Goal: Ask a question

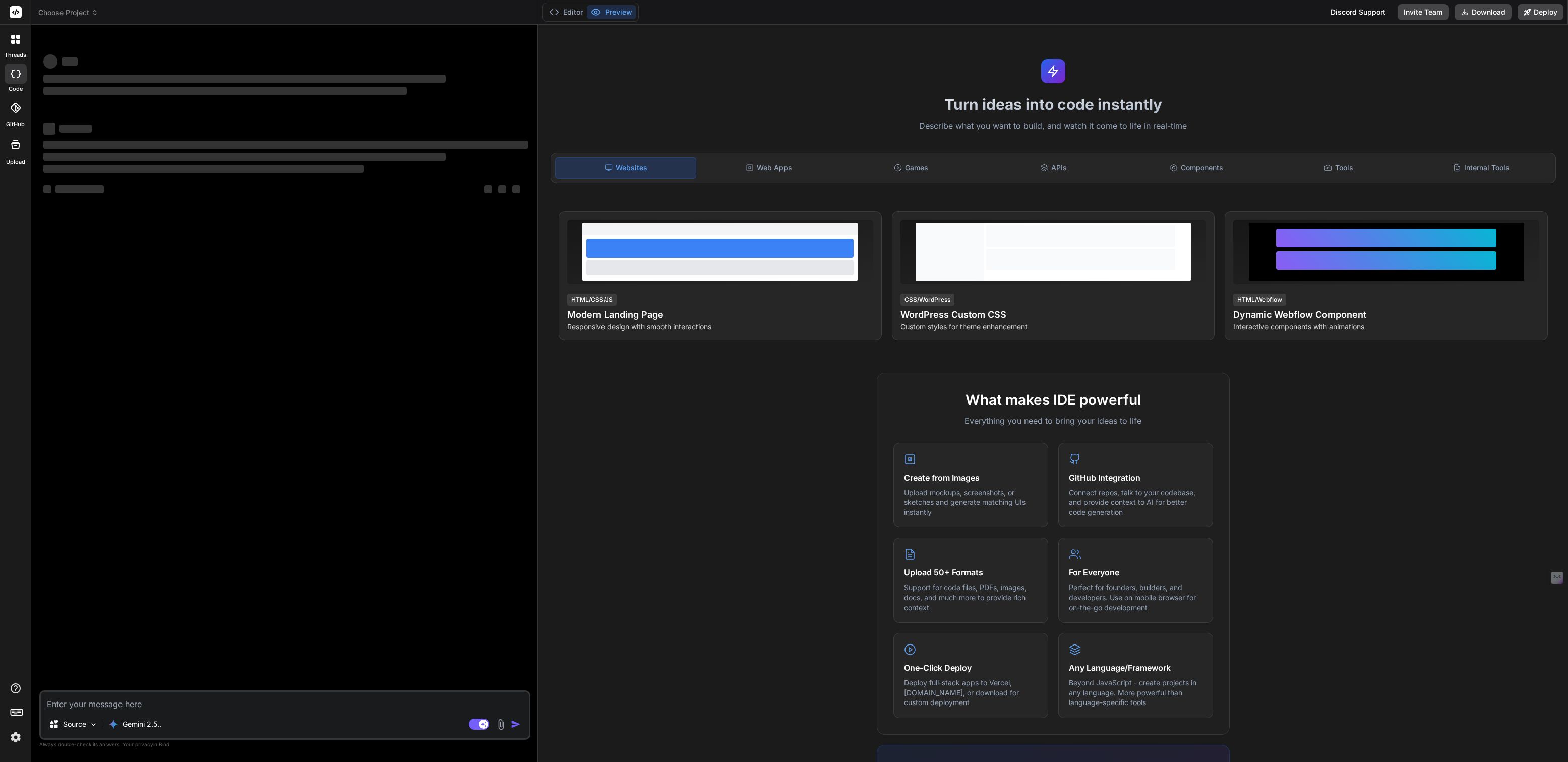
type textarea "x"
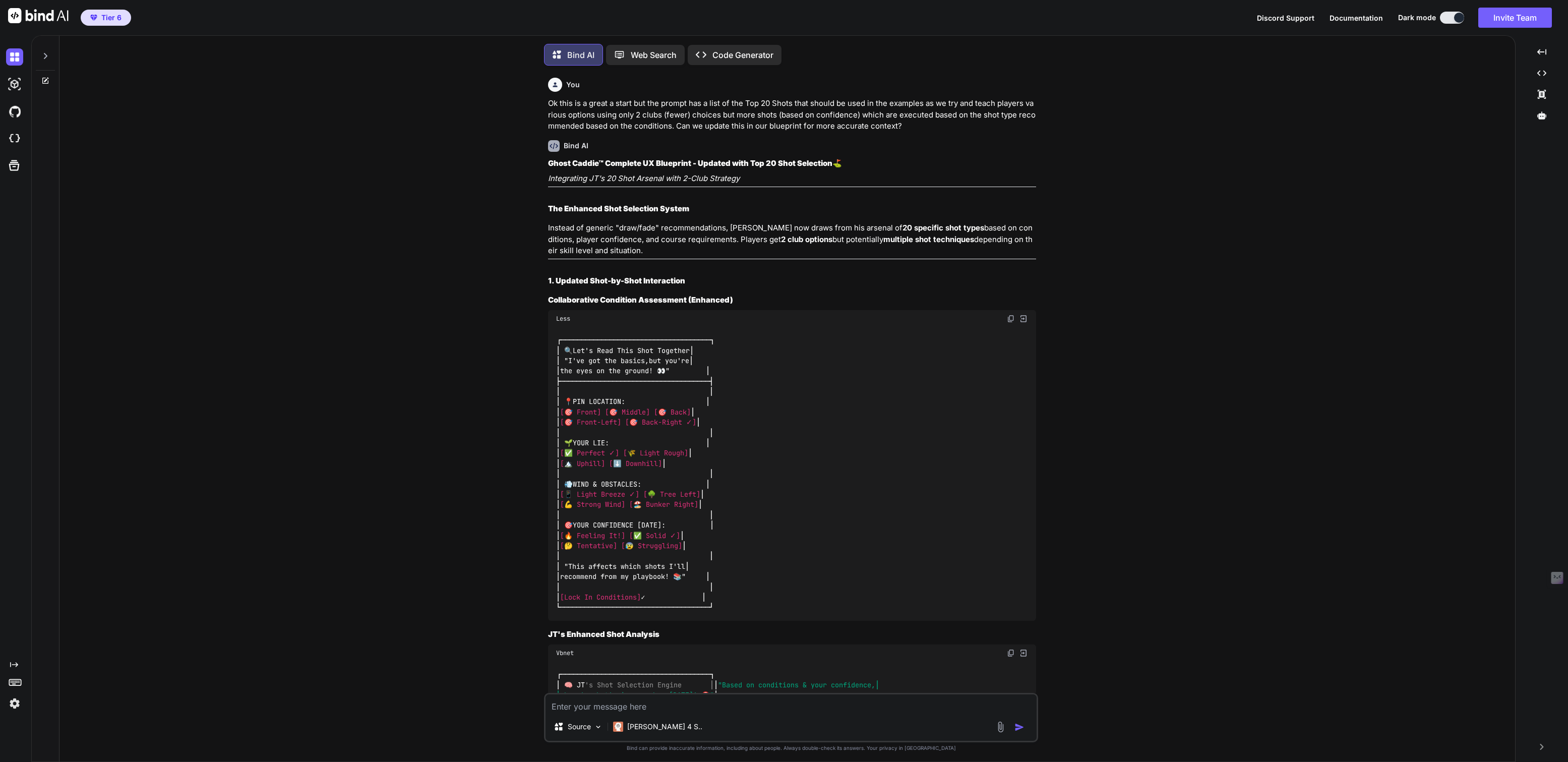
scroll to position [4, 0]
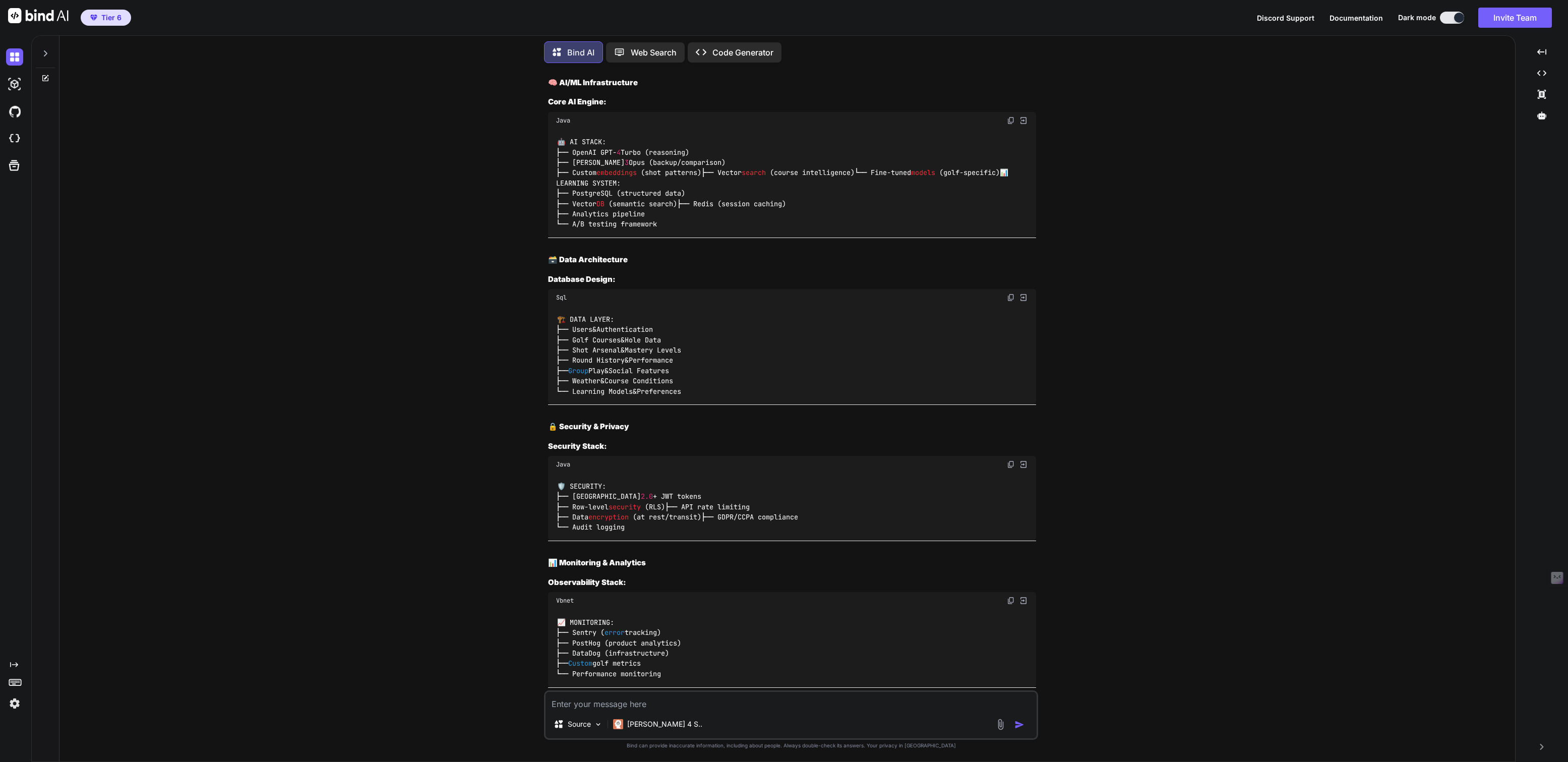
click at [47, 57] on div at bounding box center [45, 51] width 19 height 35
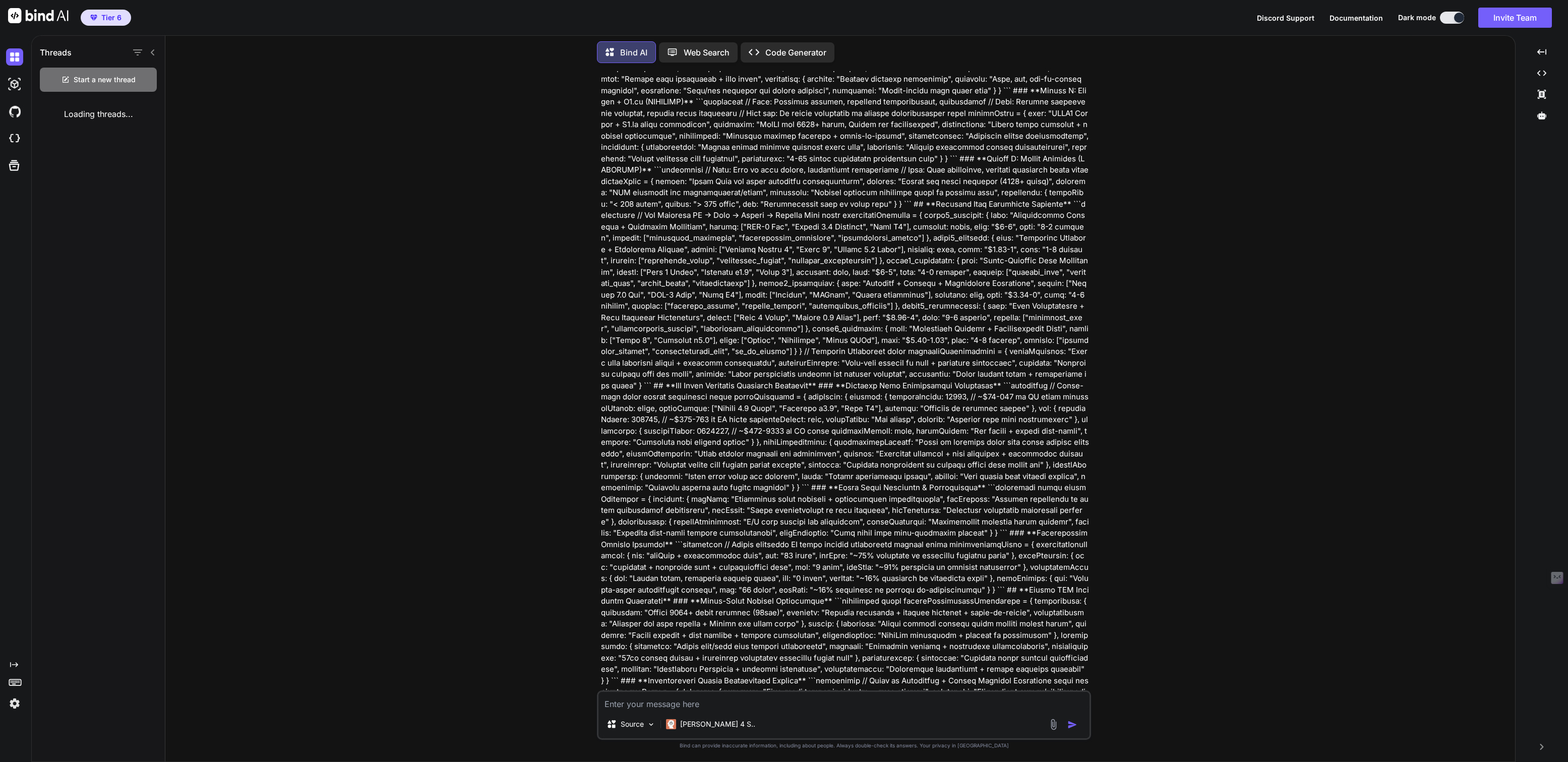
scroll to position [11866, 0]
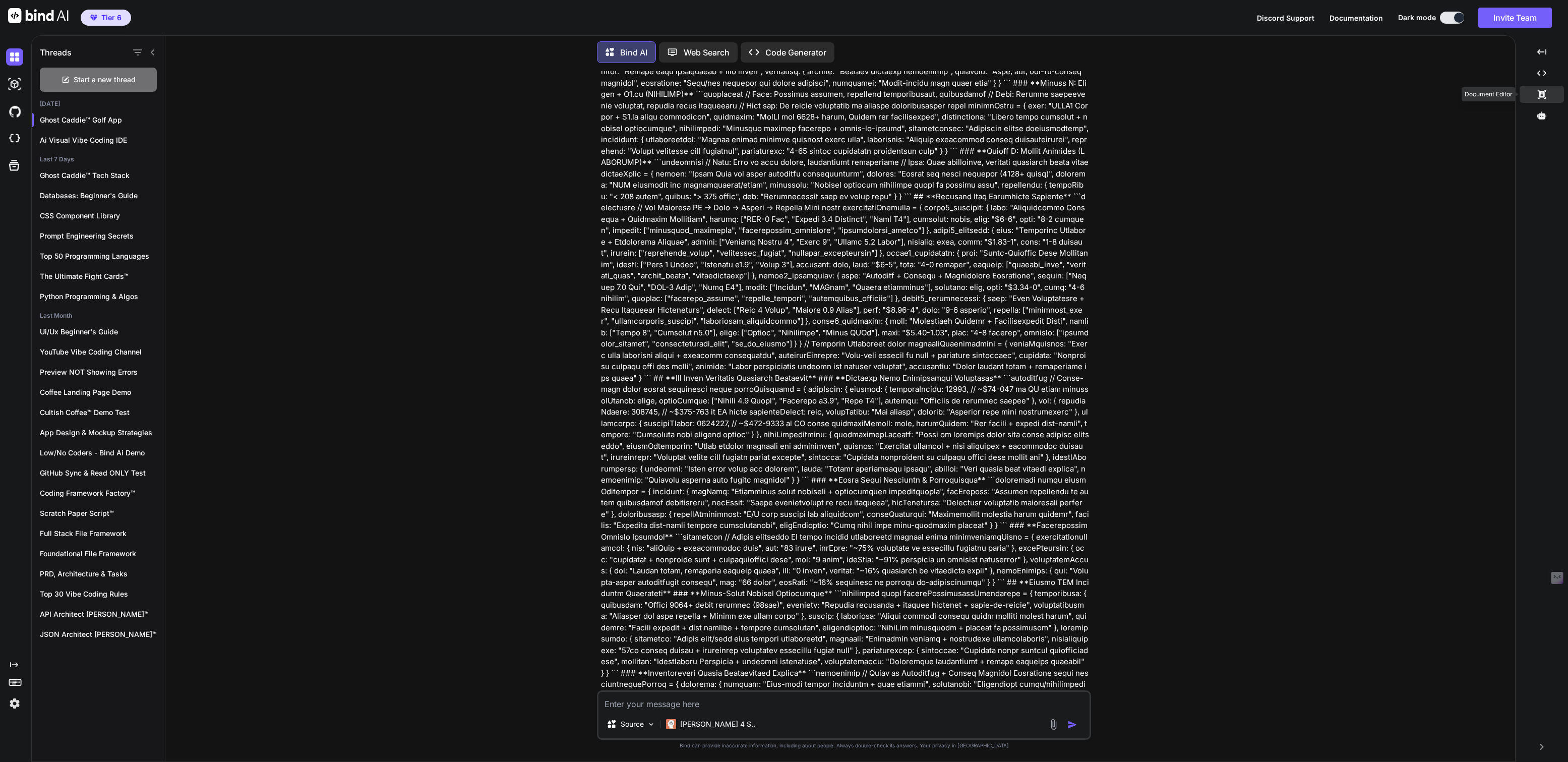
click at [1541, 86] on div "Created with Pixso." at bounding box center [1541, 94] width 44 height 17
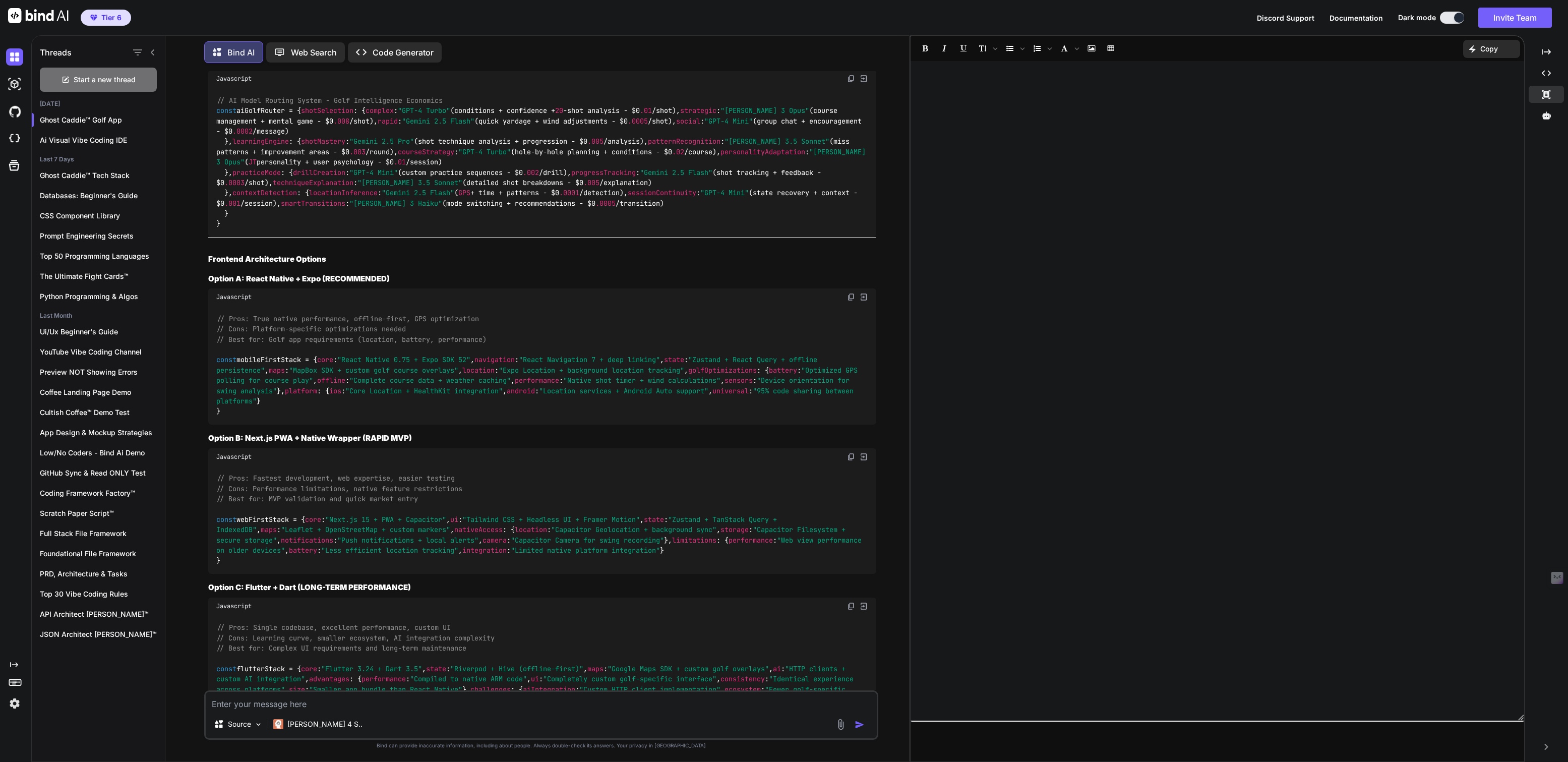
scroll to position [13339, 0]
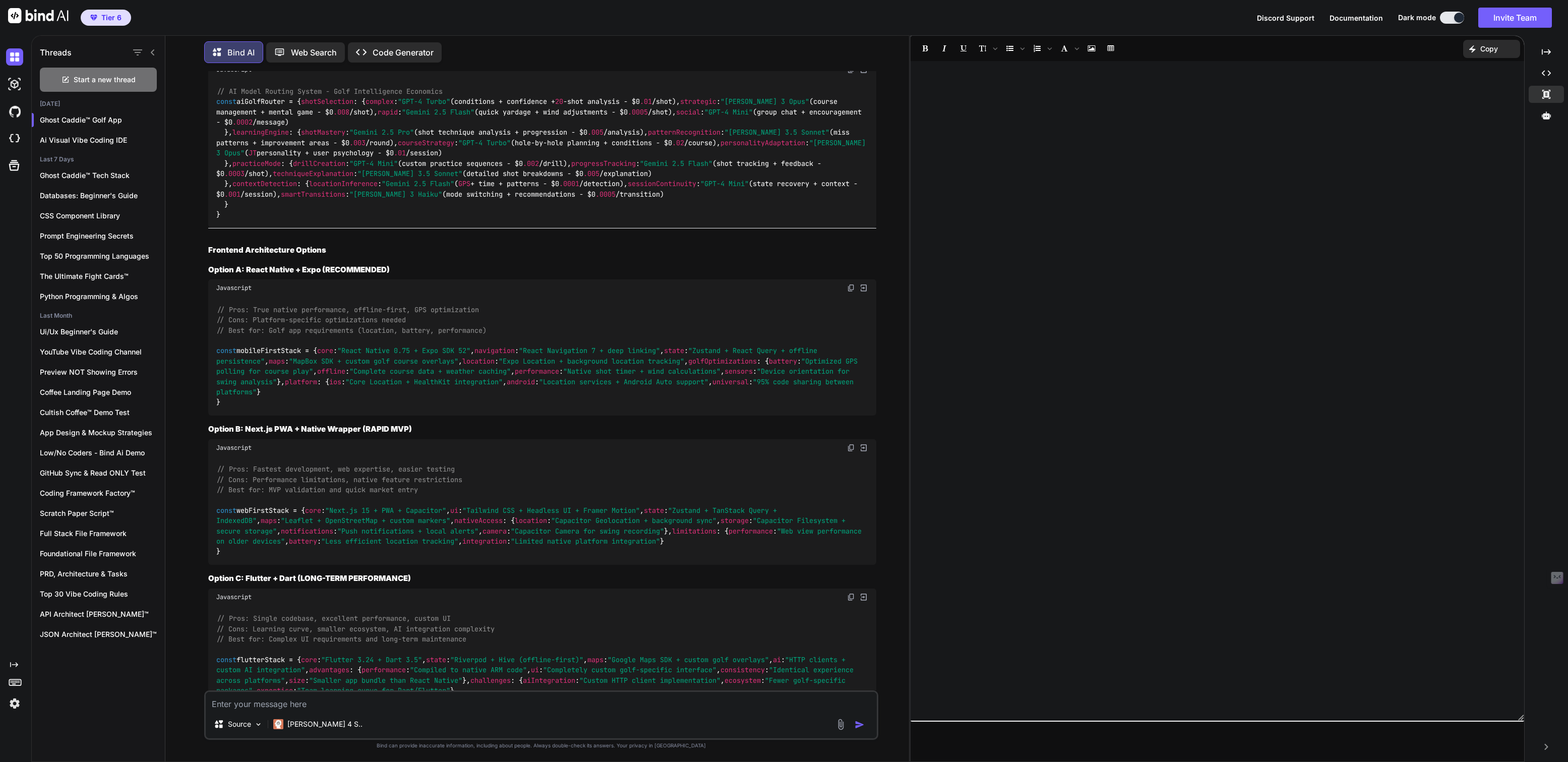
click at [863, 74] on img at bounding box center [863, 69] width 9 height 9
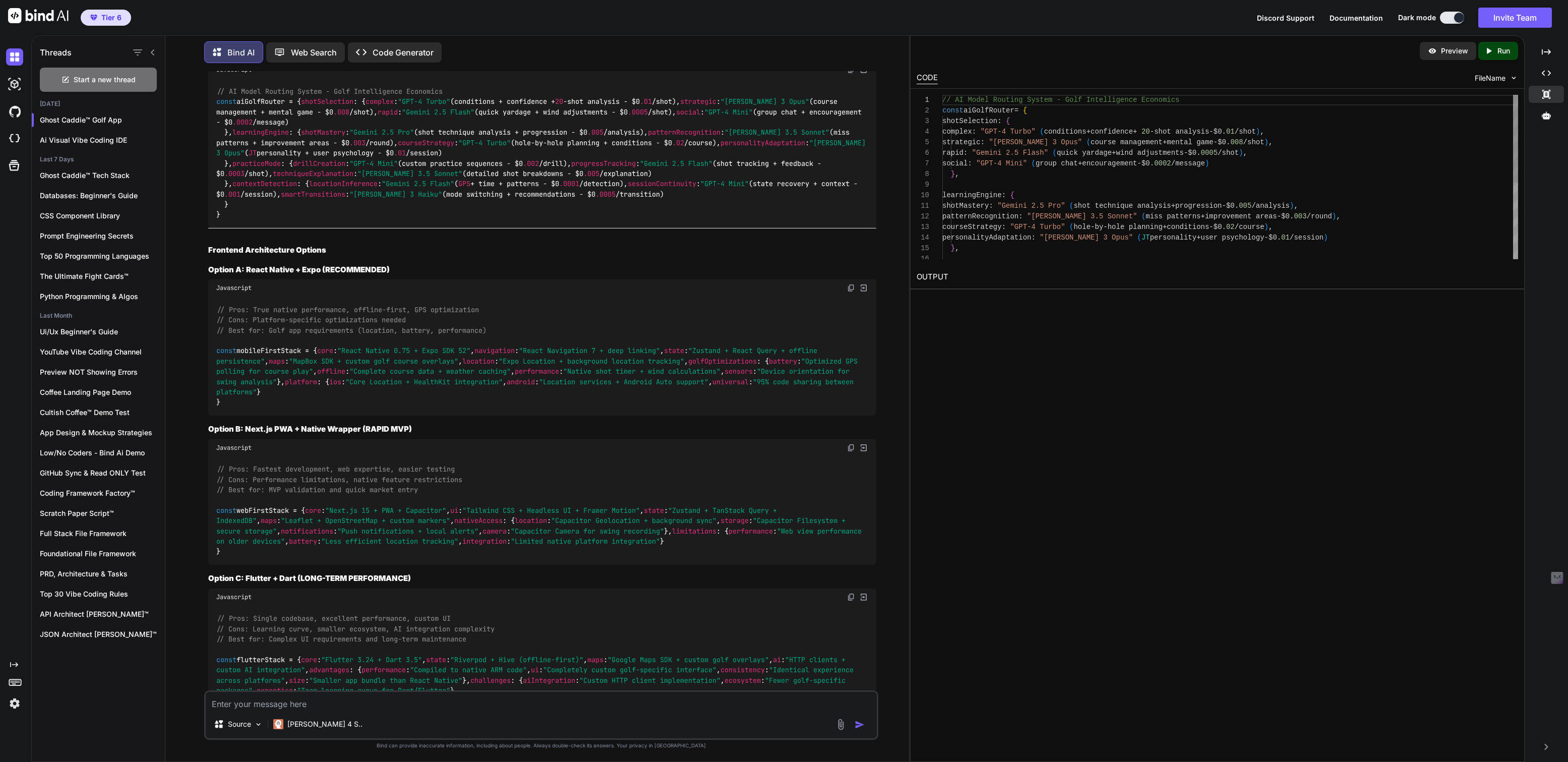
type textarea "x"
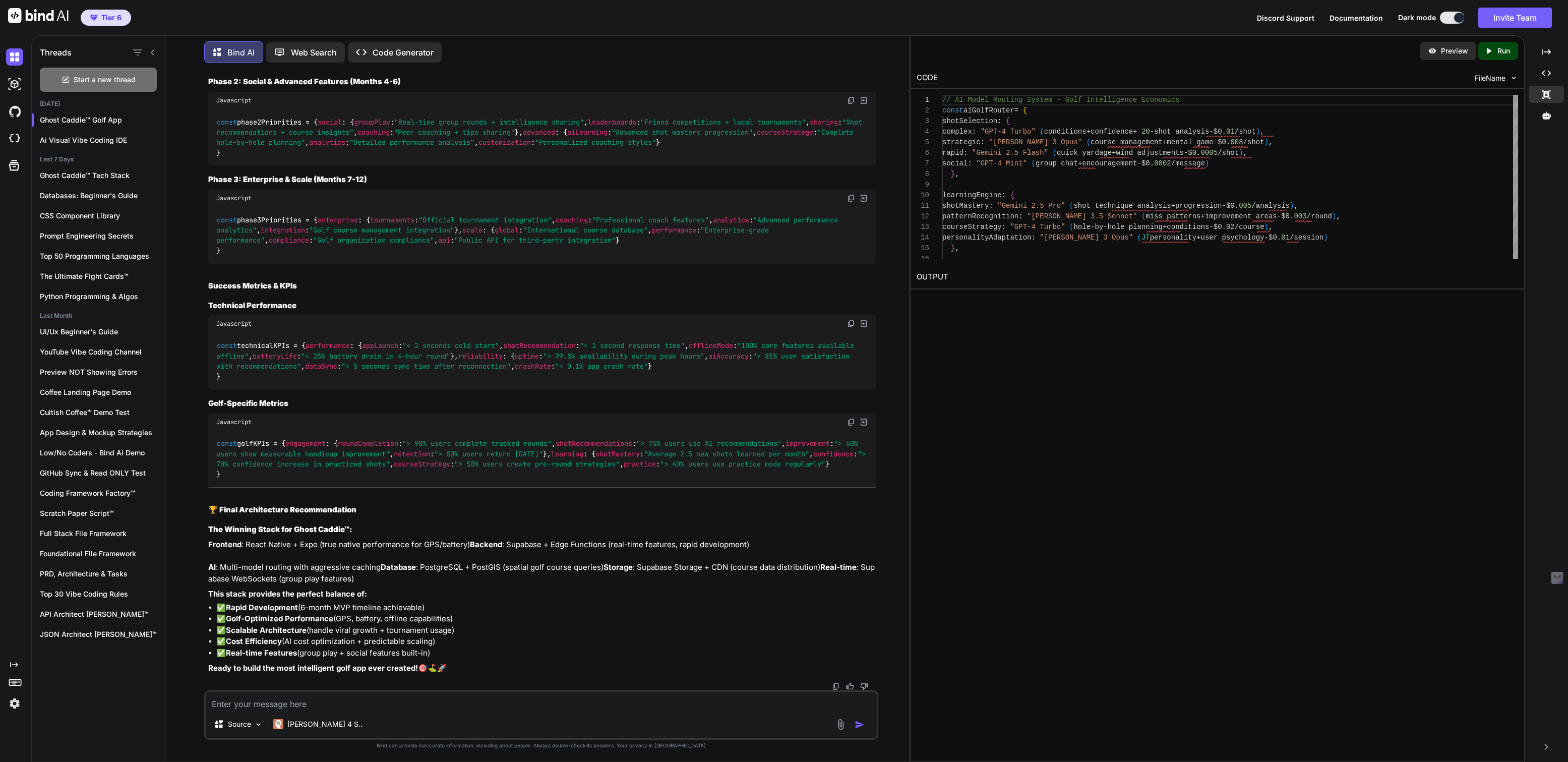
scroll to position [19279, 0]
